Goal: Find contact information: Find contact information

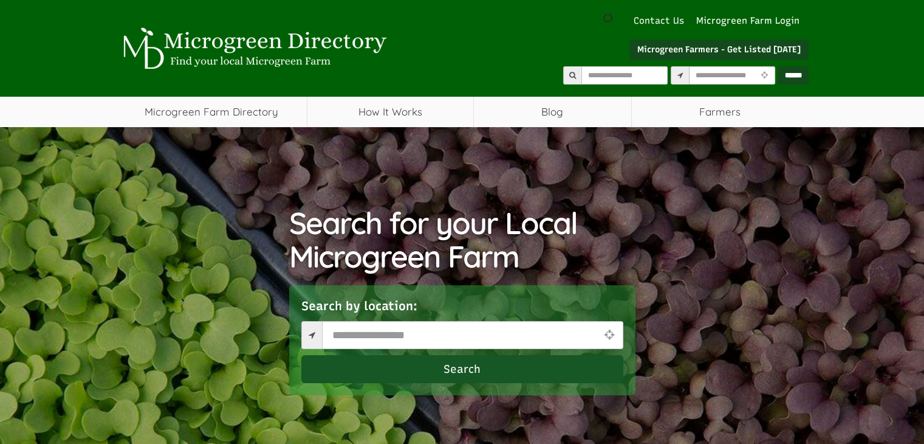
click at [658, 19] on link "Contact Us" at bounding box center [659, 21] width 63 height 13
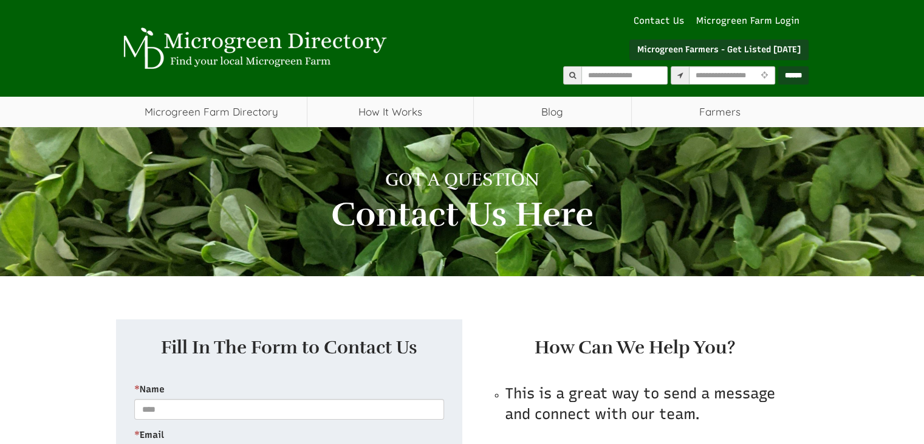
select select "Language Translate Widget"
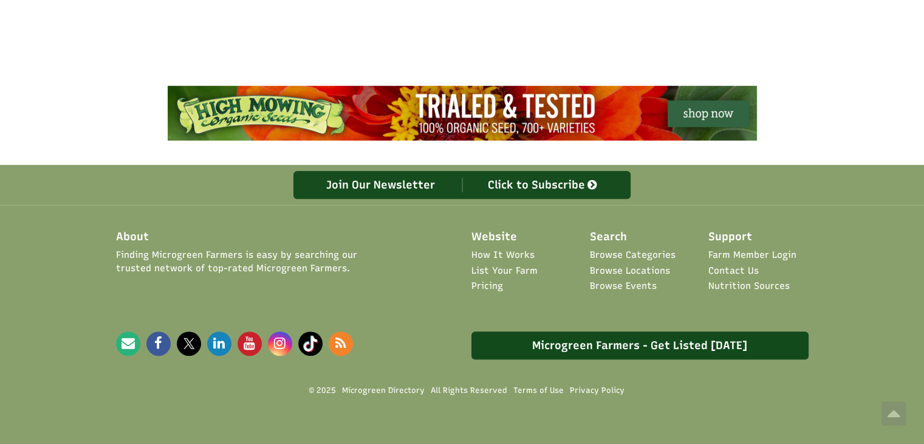
scroll to position [686, 0]
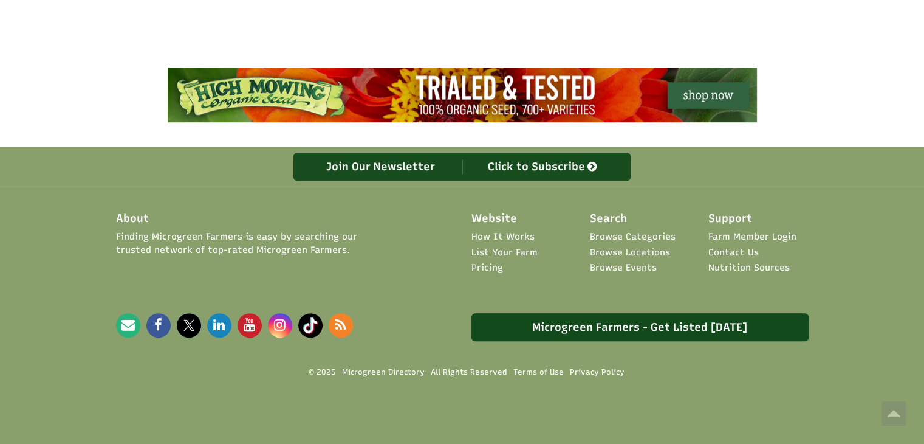
click at [721, 249] on link "Contact Us" at bounding box center [733, 252] width 50 height 13
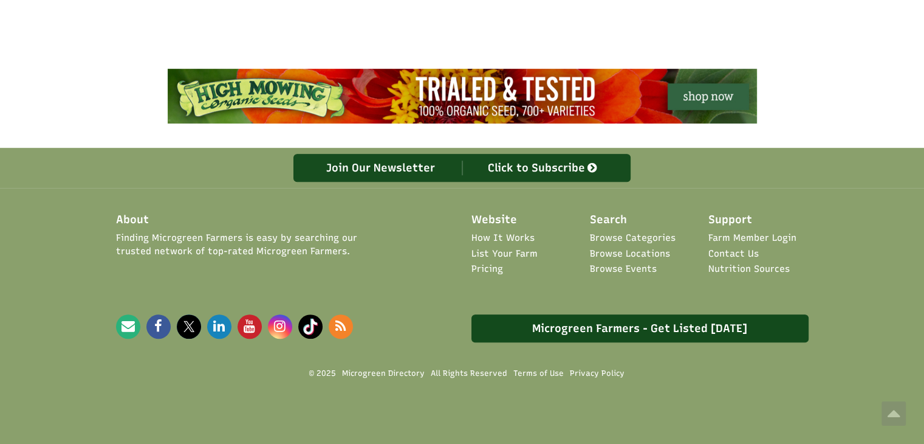
scroll to position [686, 0]
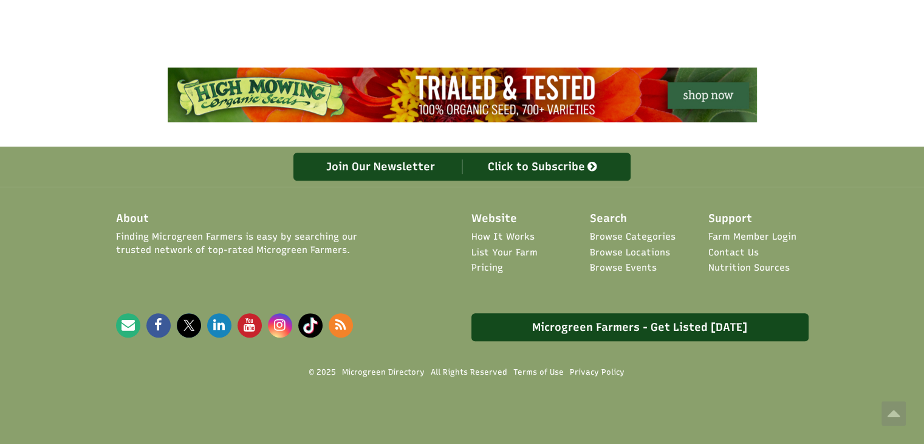
click at [217, 318] on icon at bounding box center [219, 324] width 12 height 13
